Goal: Transaction & Acquisition: Book appointment/travel/reservation

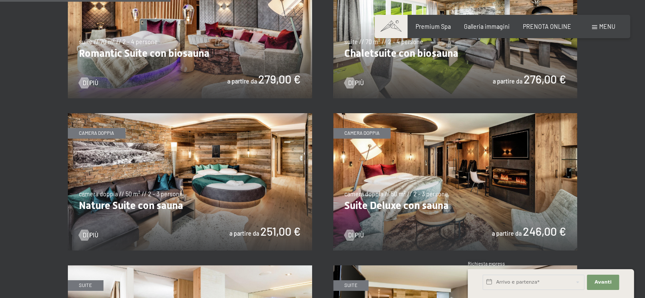
scroll to position [705, 0]
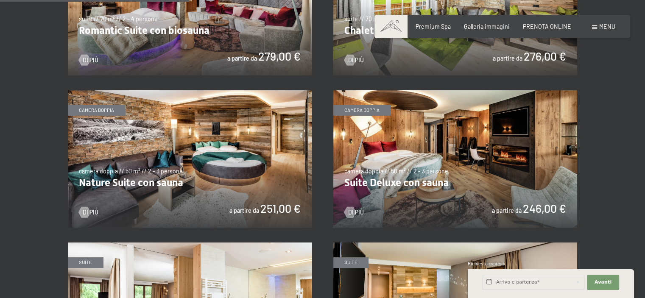
click at [189, 128] on img at bounding box center [190, 158] width 244 height 137
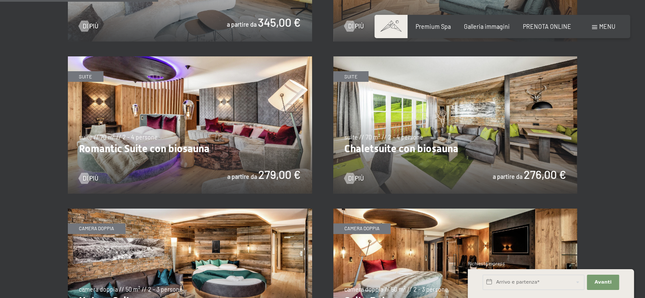
scroll to position [586, 0]
click at [192, 130] on img at bounding box center [190, 125] width 244 height 137
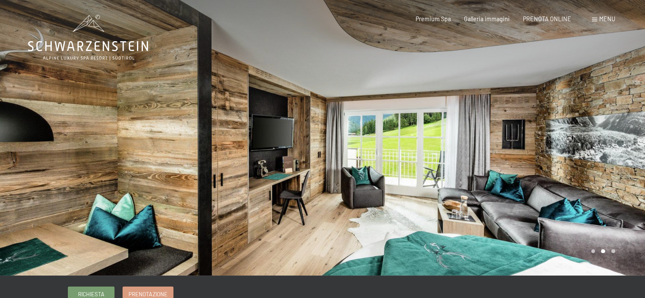
click at [594, 150] on div at bounding box center [484, 138] width 323 height 276
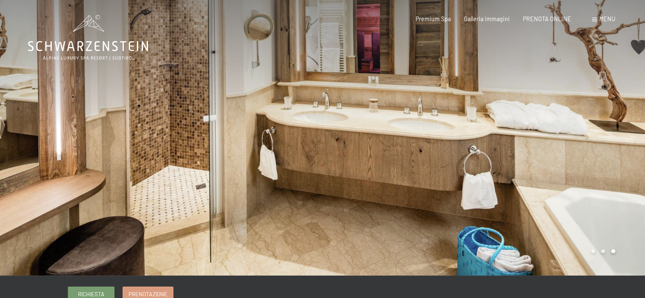
click at [594, 150] on div at bounding box center [484, 138] width 323 height 276
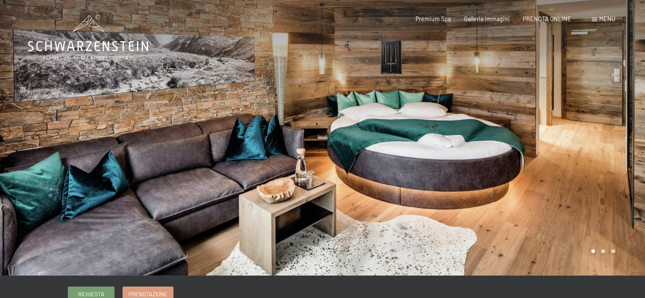
click at [594, 150] on div at bounding box center [484, 138] width 323 height 276
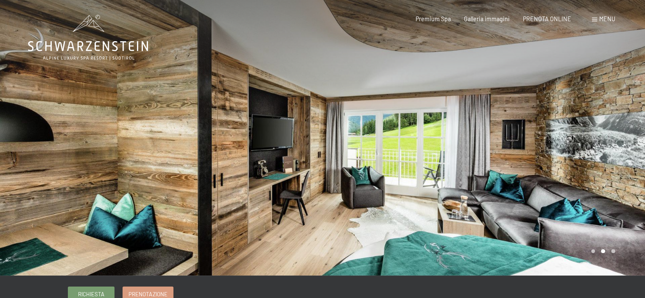
click at [594, 150] on div at bounding box center [484, 138] width 323 height 276
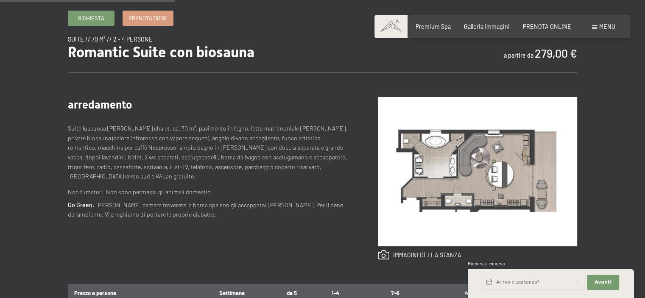
scroll to position [285, 0]
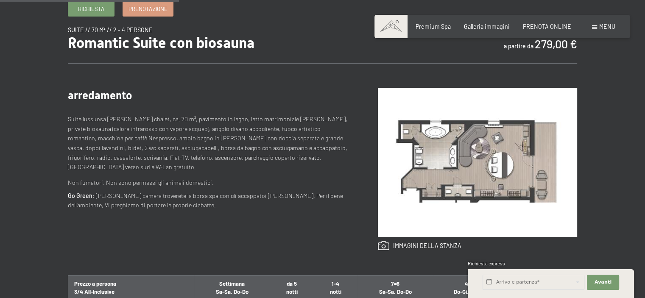
click at [415, 134] on img at bounding box center [477, 162] width 199 height 149
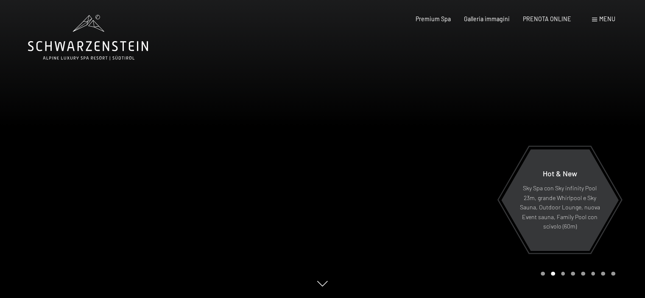
click at [596, 19] on span at bounding box center [594, 20] width 5 height 4
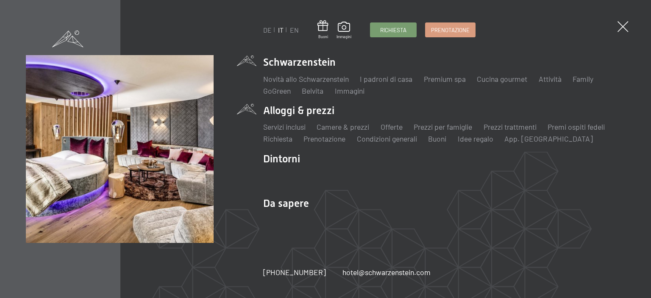
click at [302, 111] on li "Alloggi & prezzi Servizi inclusi Camere & prezzi Lista Offerte Lista Prezzi per…" at bounding box center [444, 123] width 362 height 41
click at [343, 126] on link "Camere & prezzi" at bounding box center [343, 126] width 53 height 9
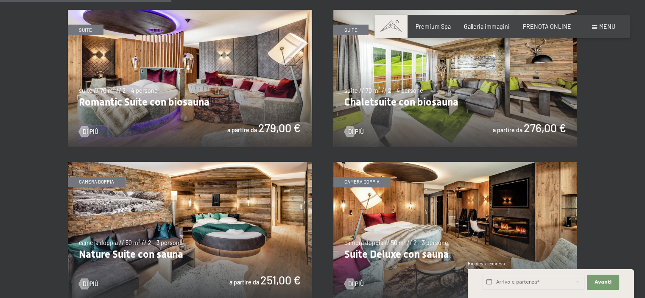
scroll to position [640, 0]
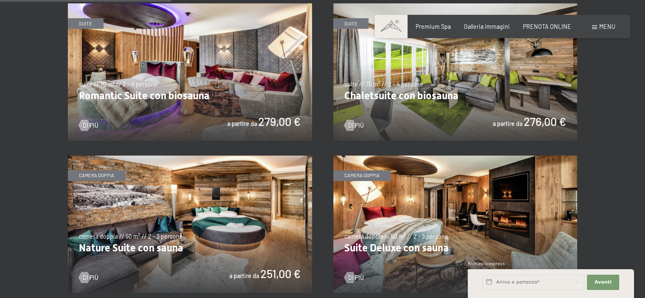
click at [226, 230] on img at bounding box center [190, 224] width 244 height 137
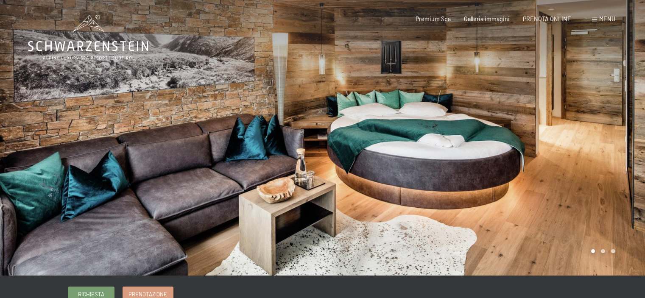
click at [610, 137] on div at bounding box center [484, 138] width 323 height 276
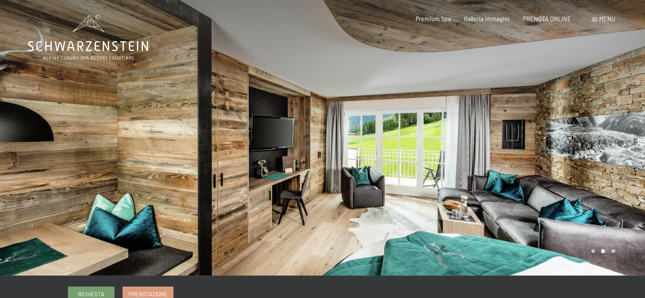
click at [610, 137] on div at bounding box center [484, 138] width 323 height 276
